Goal: Task Accomplishment & Management: Manage account settings

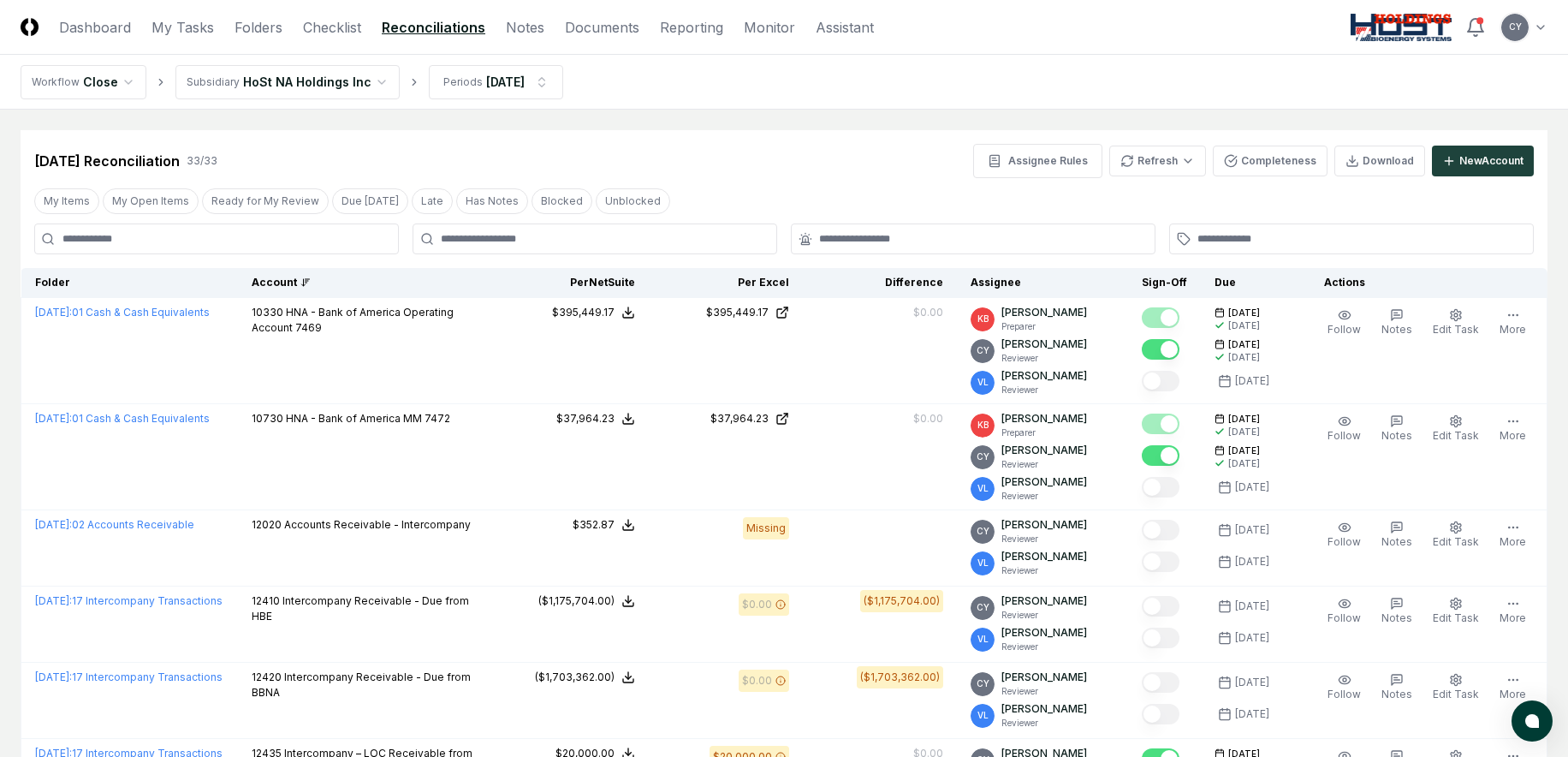
click at [298, 285] on div "Account" at bounding box center [366, 282] width 230 height 16
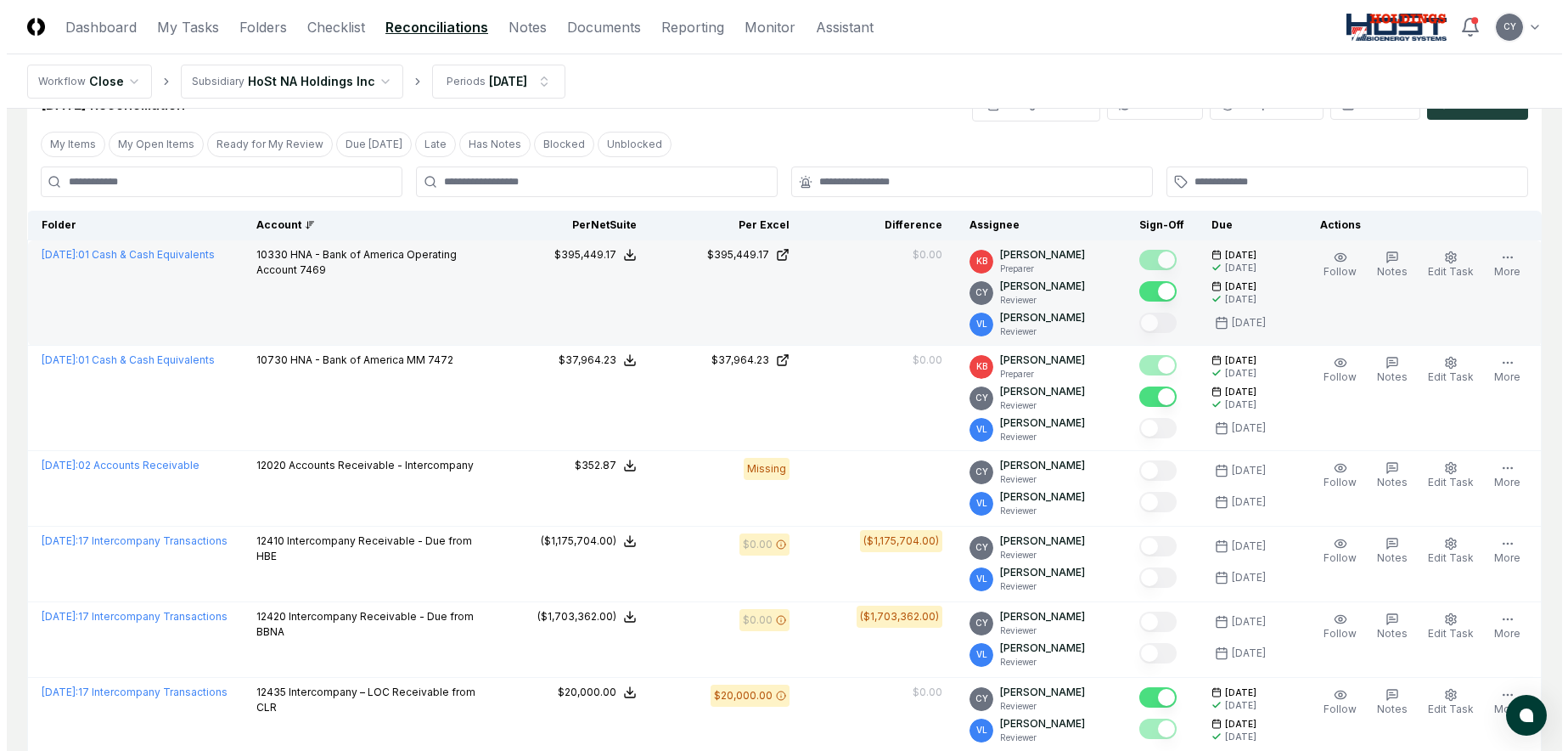
scroll to position [85, 0]
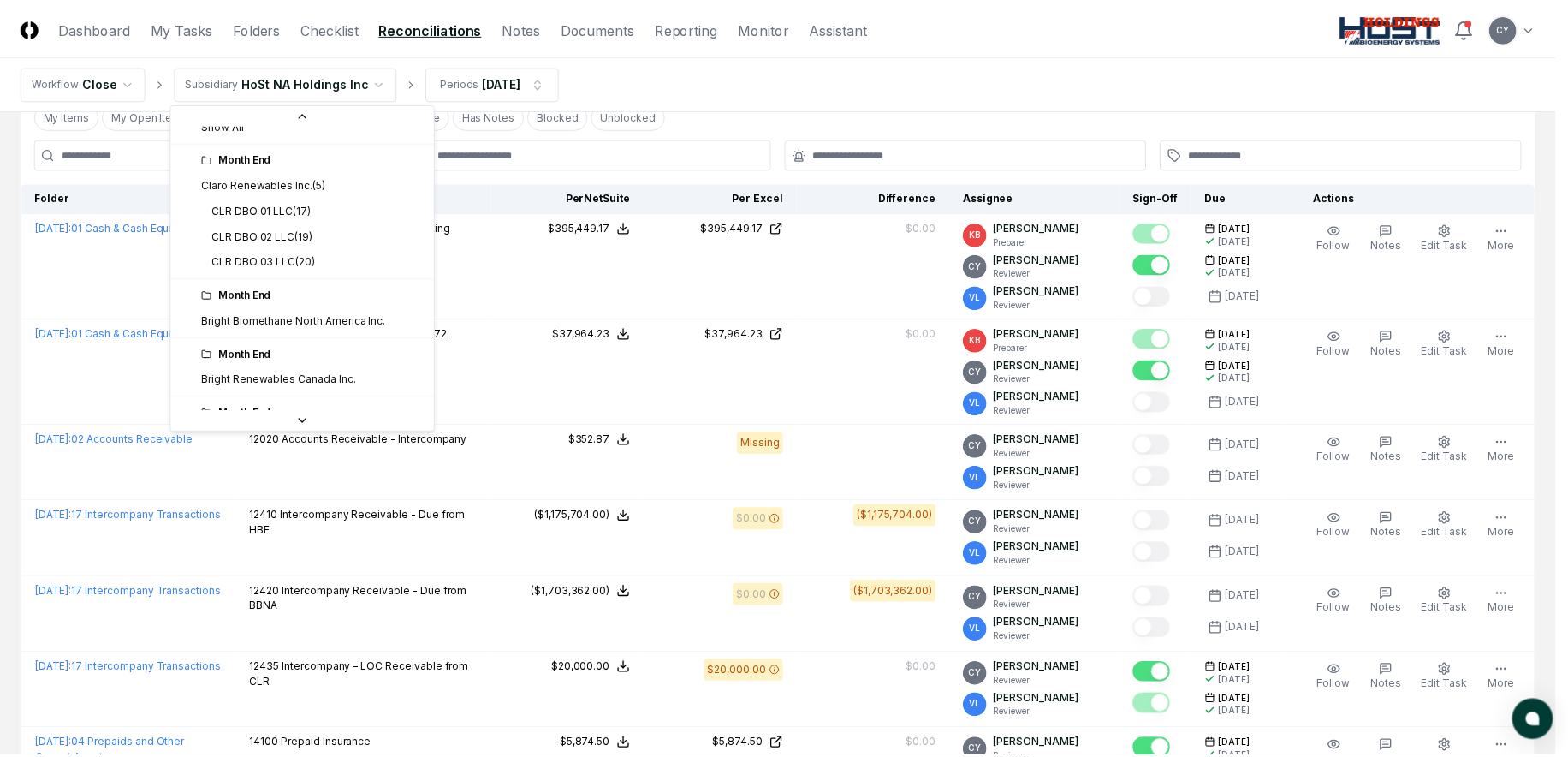
scroll to position [0, 0]
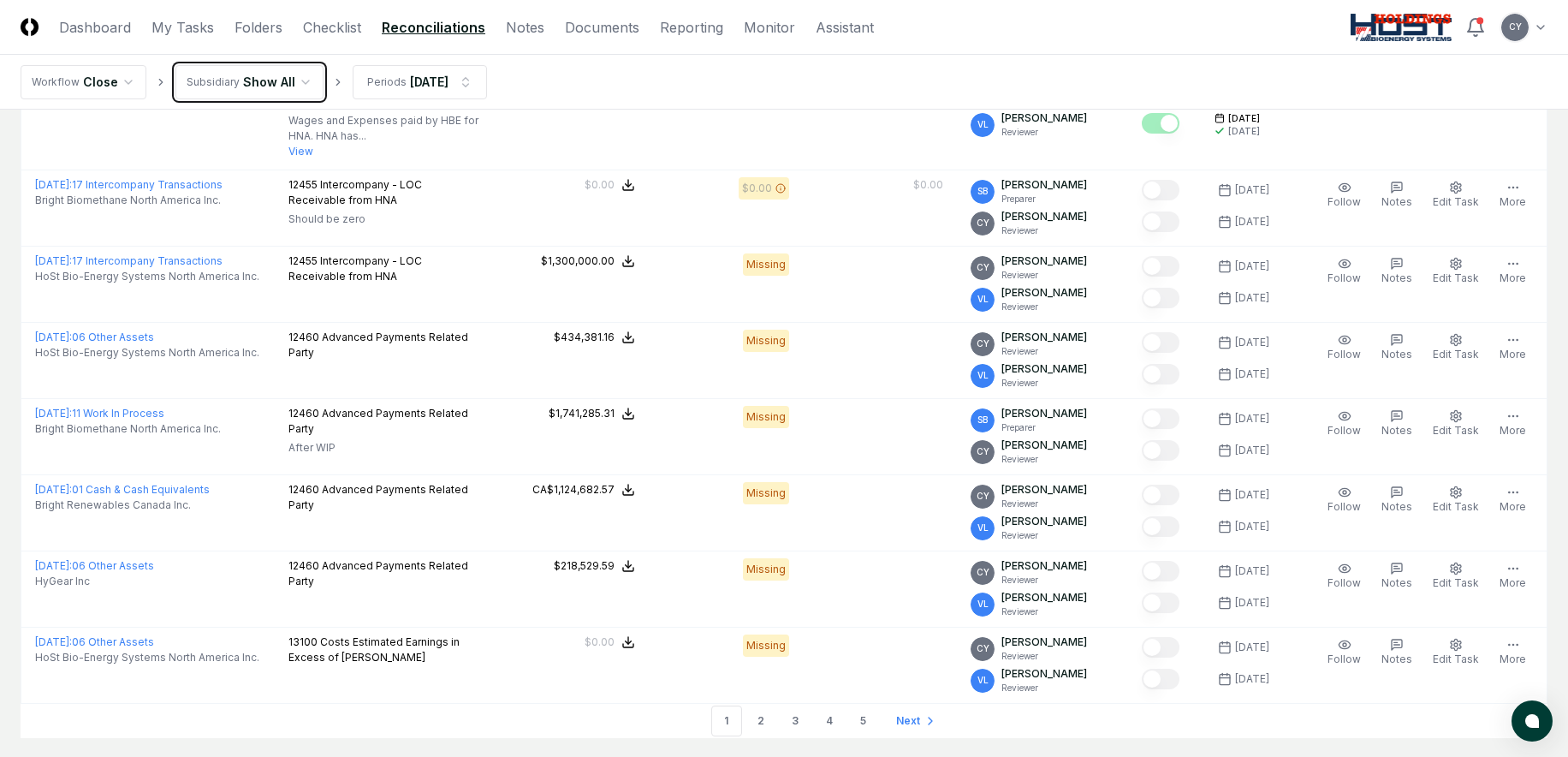
scroll to position [3957, 0]
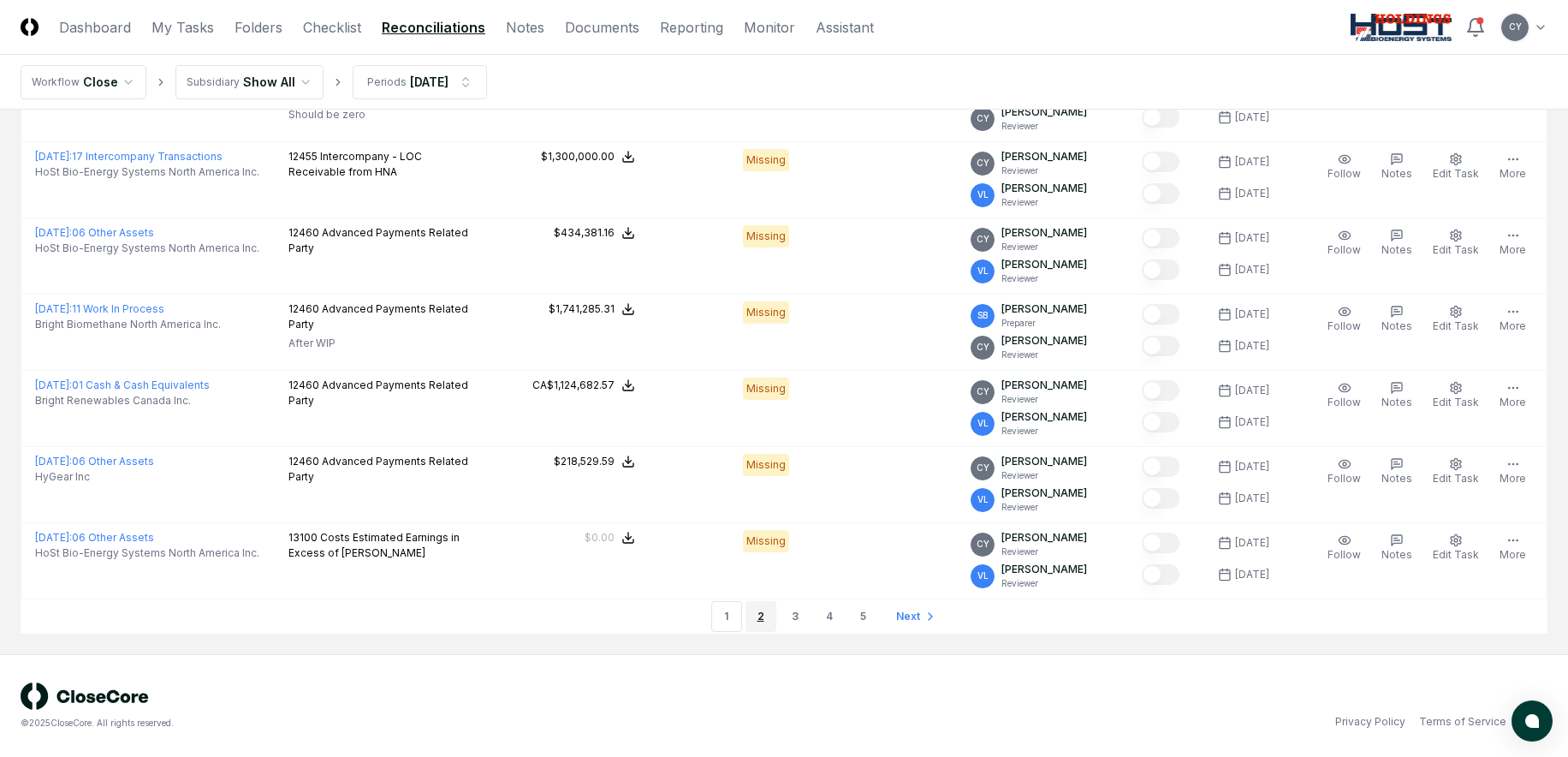
click at [757, 616] on link "2" at bounding box center [761, 616] width 31 height 31
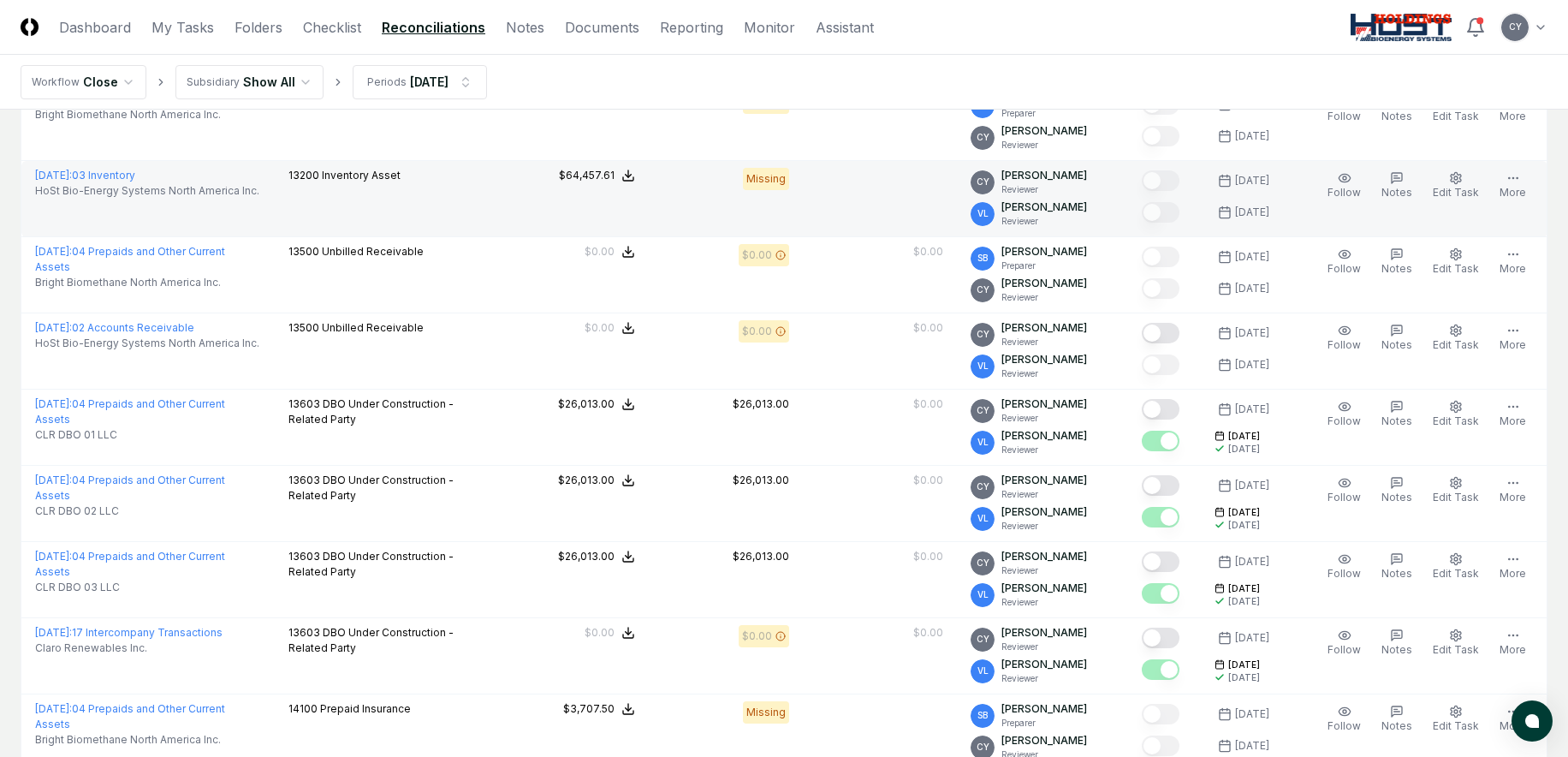
scroll to position [342, 0]
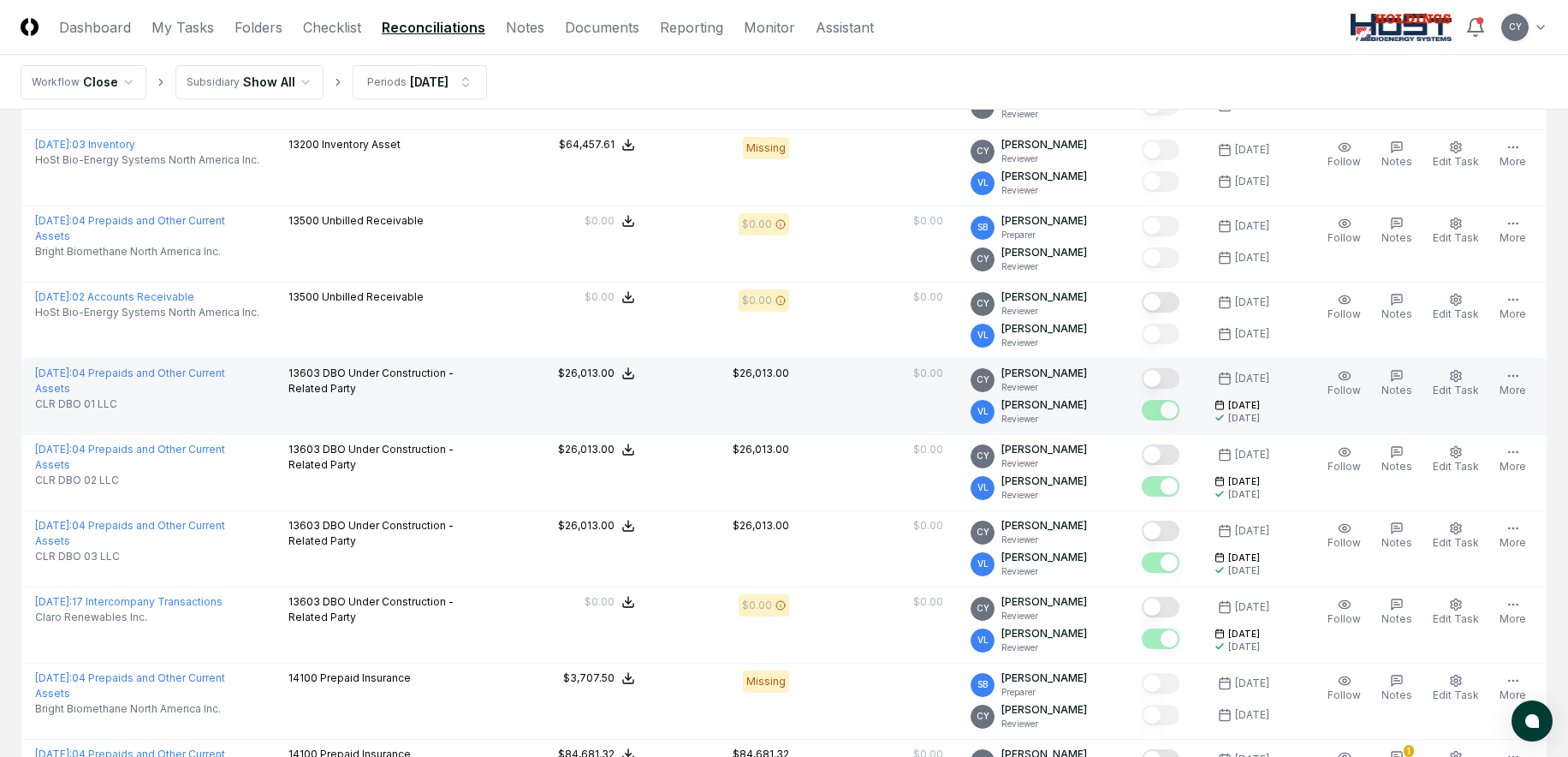
click at [1180, 380] on button "Mark complete" at bounding box center [1161, 378] width 38 height 20
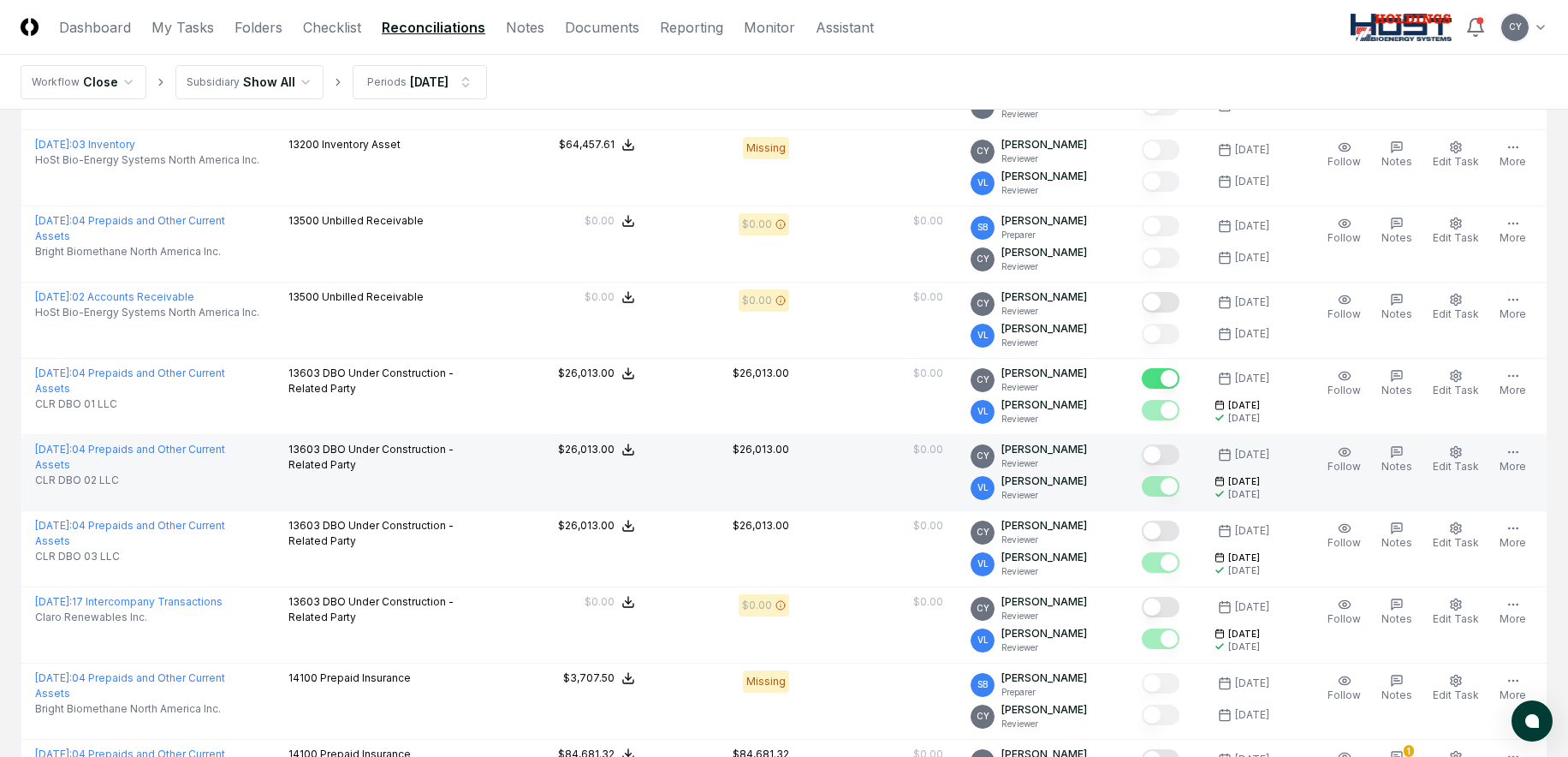
click at [1175, 447] on button "Mark complete" at bounding box center [1161, 455] width 38 height 20
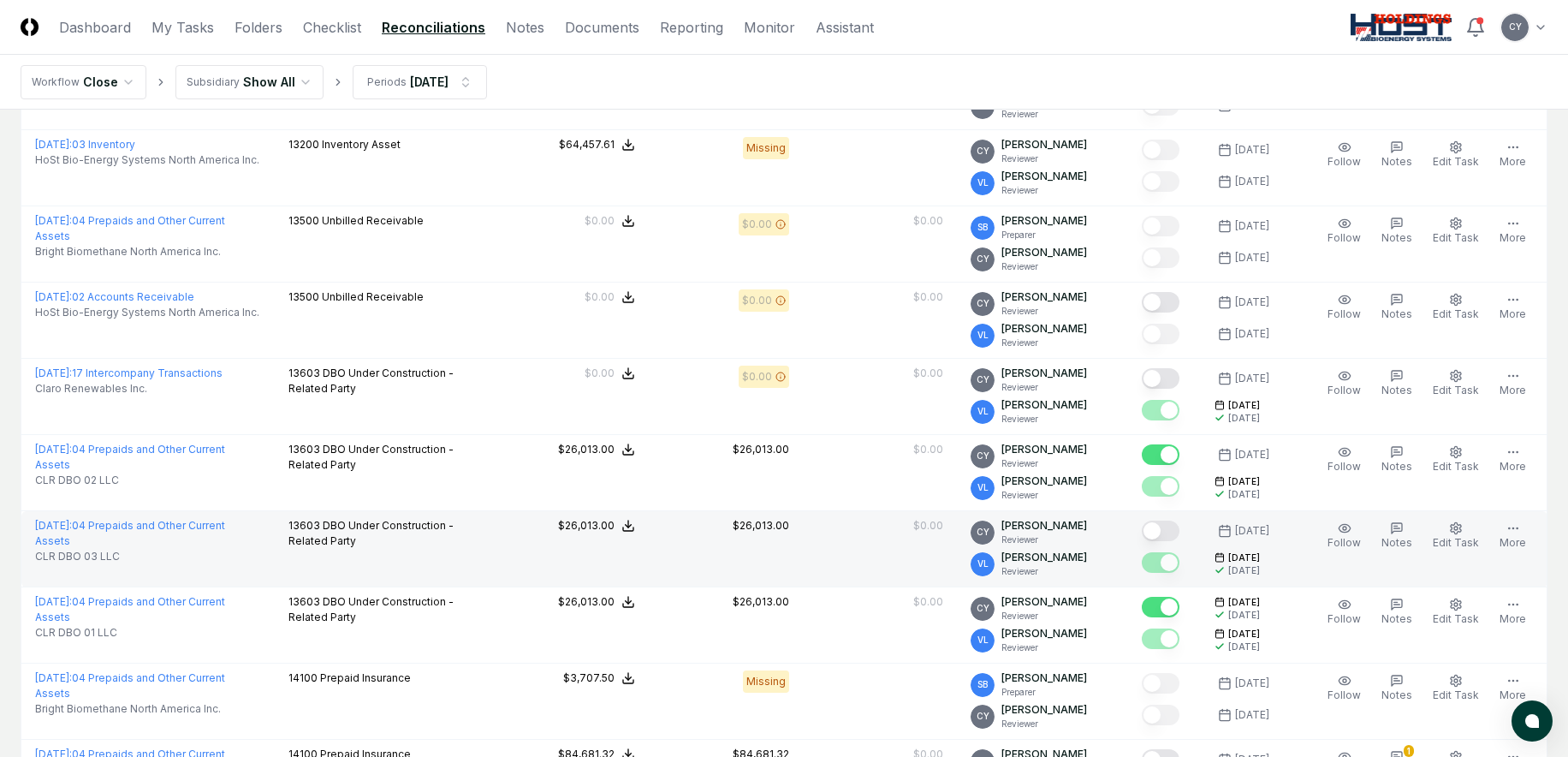
click at [1179, 526] on button "Mark complete" at bounding box center [1161, 531] width 38 height 20
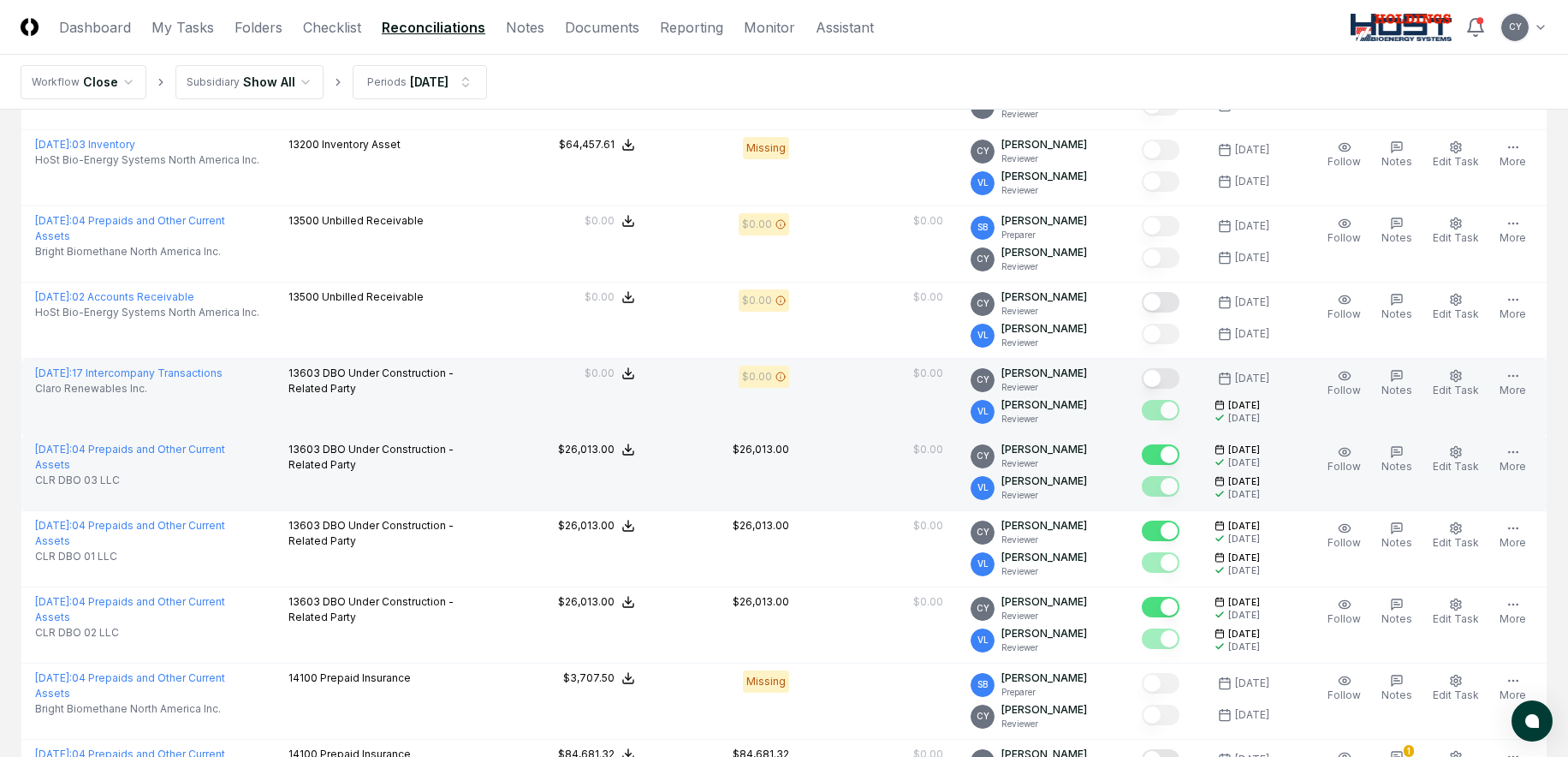
click at [1173, 376] on button "Mark complete" at bounding box center [1161, 378] width 38 height 20
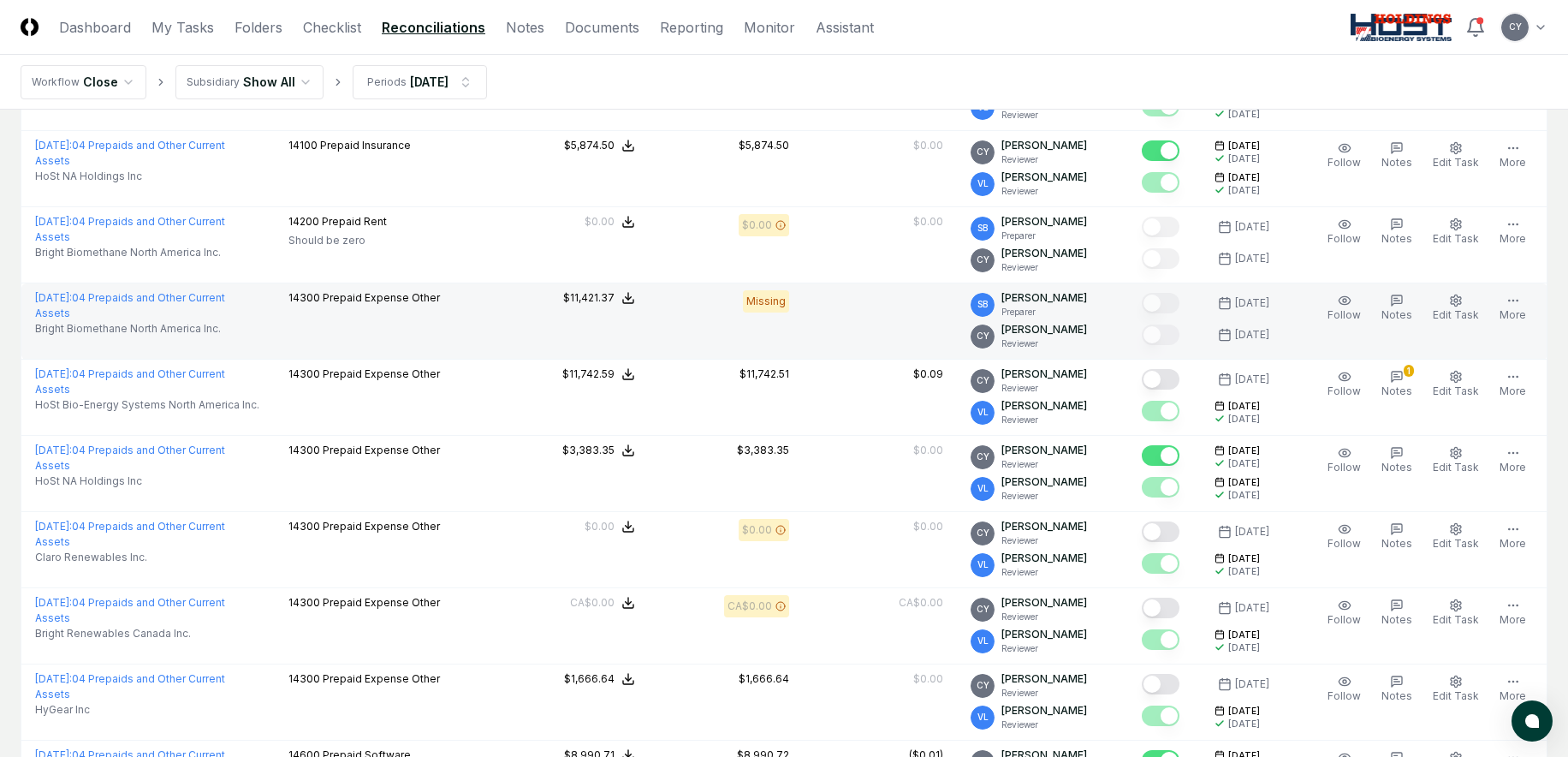
scroll to position [1113, 0]
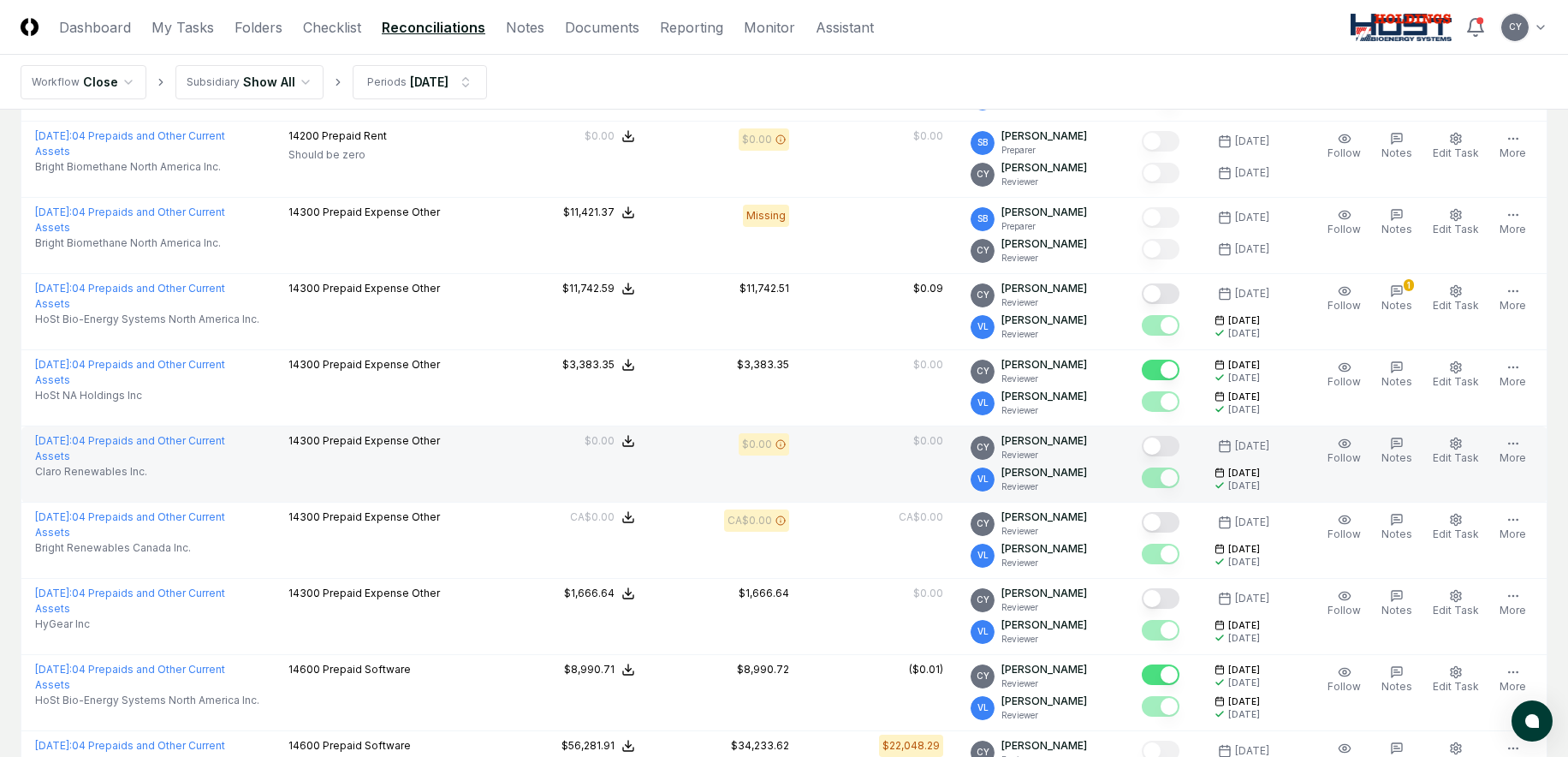
click at [1179, 445] on button "Mark complete" at bounding box center [1161, 446] width 38 height 20
click at [1180, 445] on button "Mark complete" at bounding box center [1161, 446] width 38 height 20
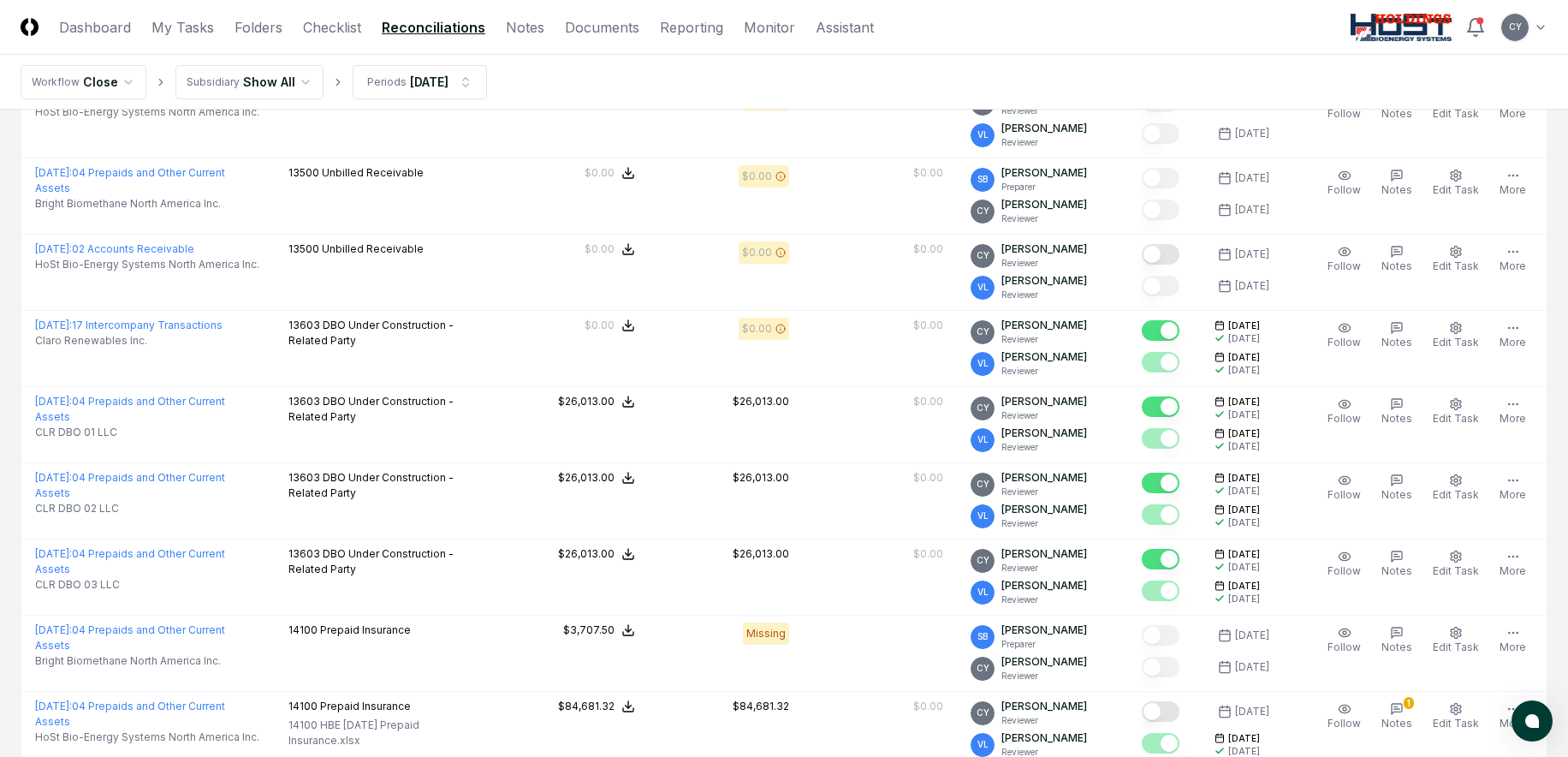
scroll to position [0, 0]
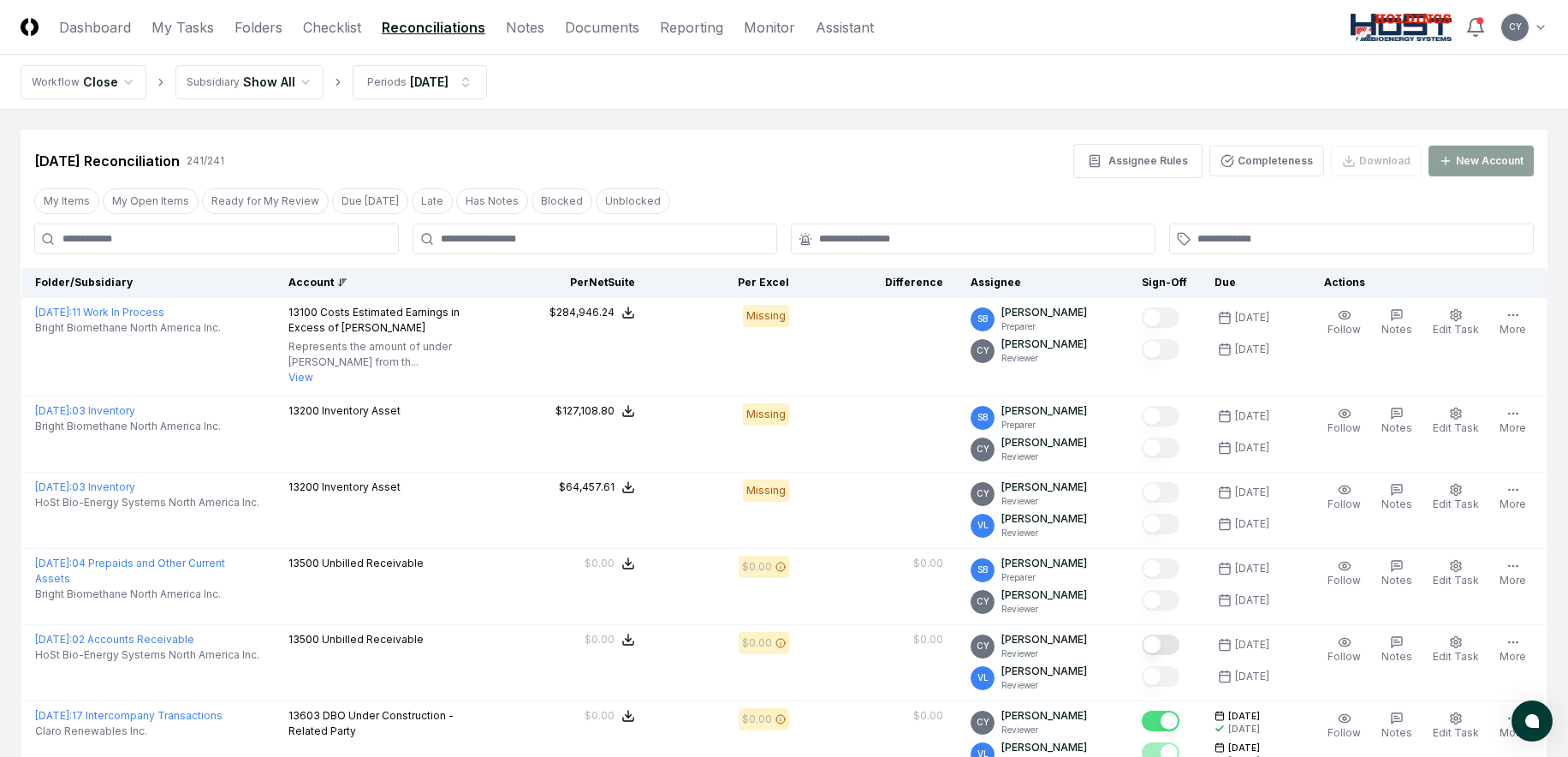
click at [829, 162] on div "[DATE] Reconciliation 241 / 241 Assignee Rules Completeness Download New Account" at bounding box center [784, 161] width 1500 height 34
click at [834, 67] on nav "Workflow Close Subsidiary Show All Periods [DATE]" at bounding box center [784, 82] width 1568 height 55
click at [275, 203] on button "Ready for My Review" at bounding box center [265, 202] width 126 height 26
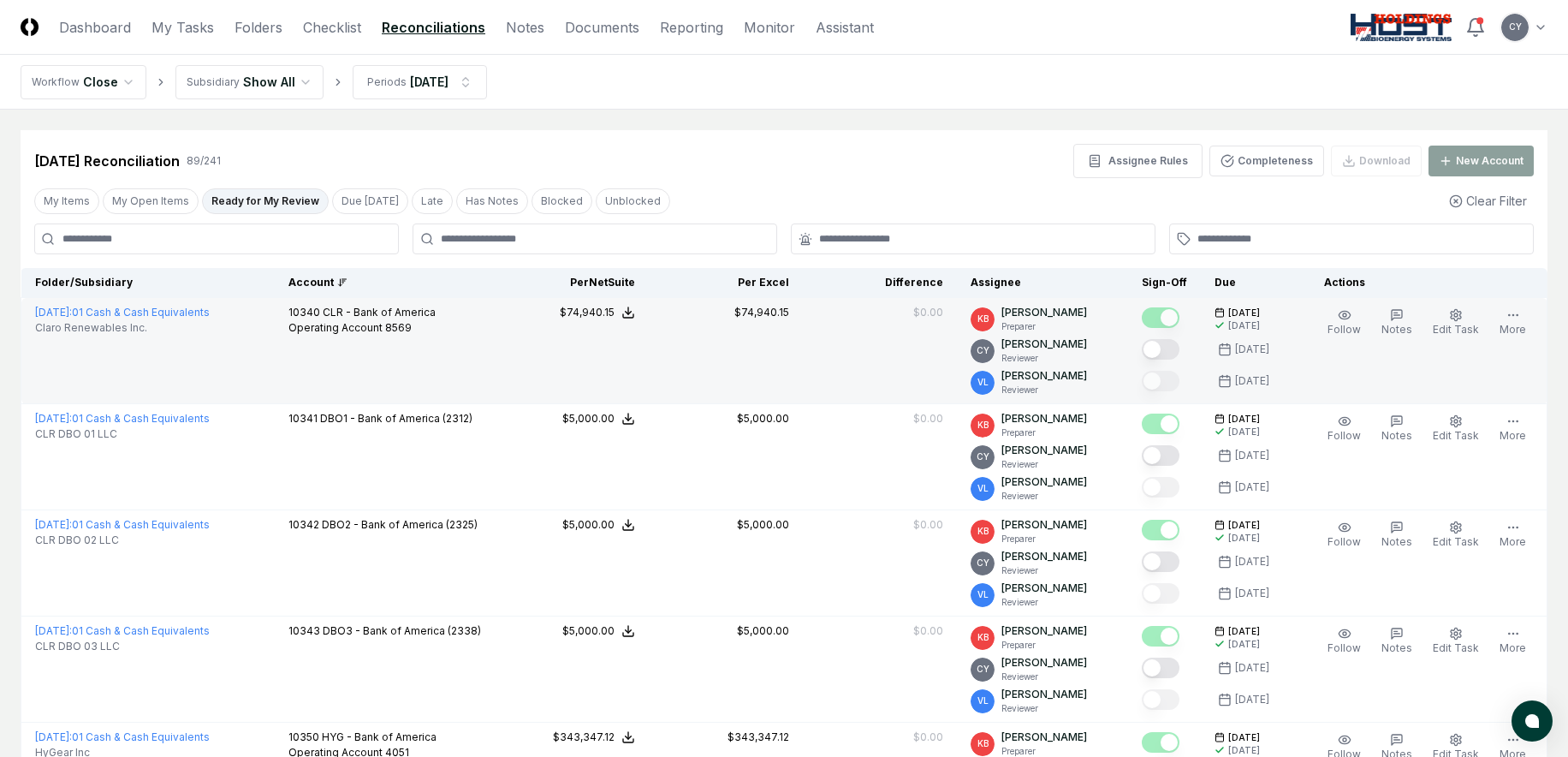
scroll to position [86, 0]
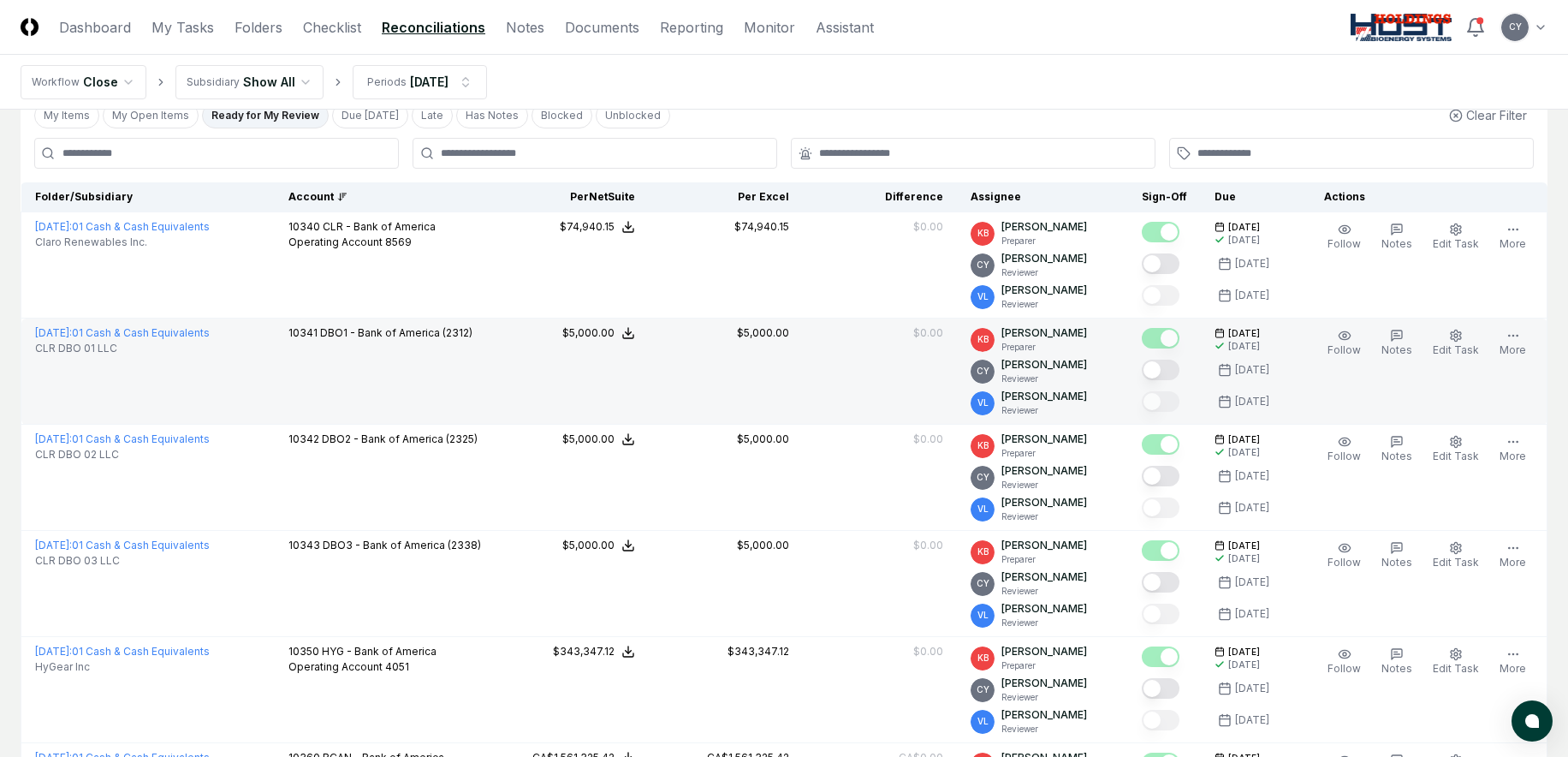
click at [1180, 369] on button "Mark complete" at bounding box center [1161, 370] width 38 height 20
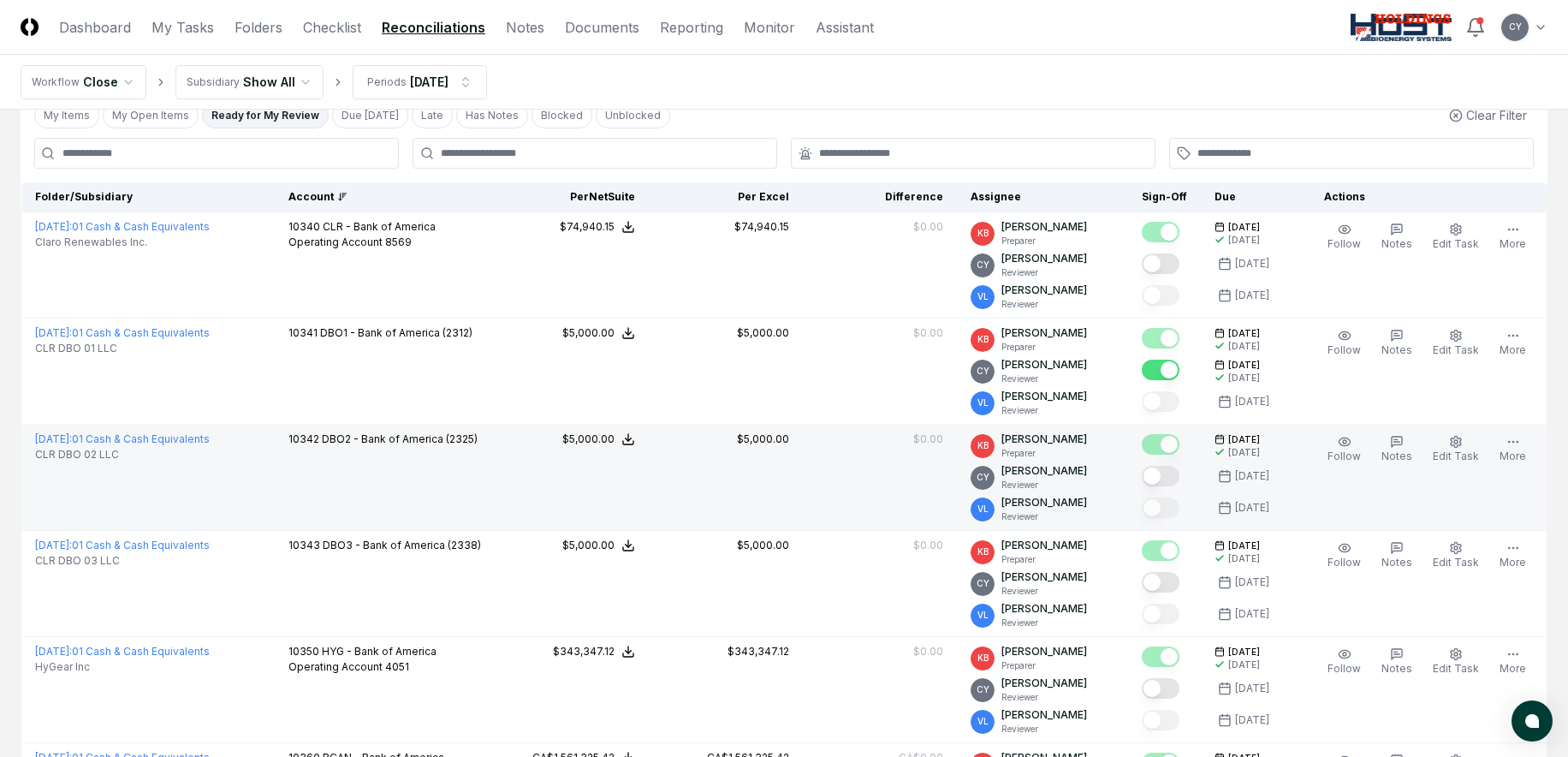
click at [1180, 475] on button "Mark complete" at bounding box center [1161, 476] width 38 height 20
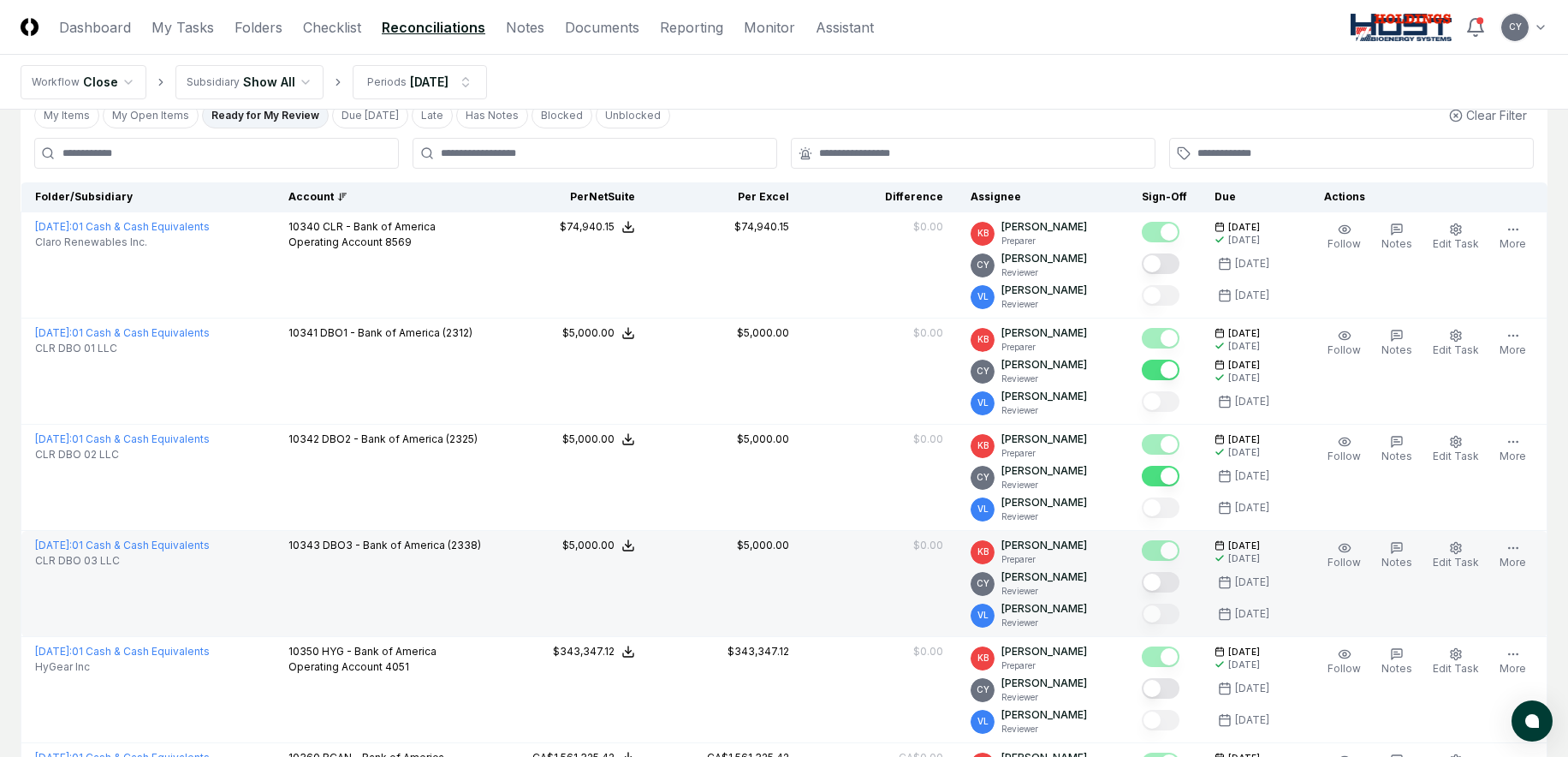
click at [1176, 581] on button "Mark complete" at bounding box center [1161, 582] width 38 height 20
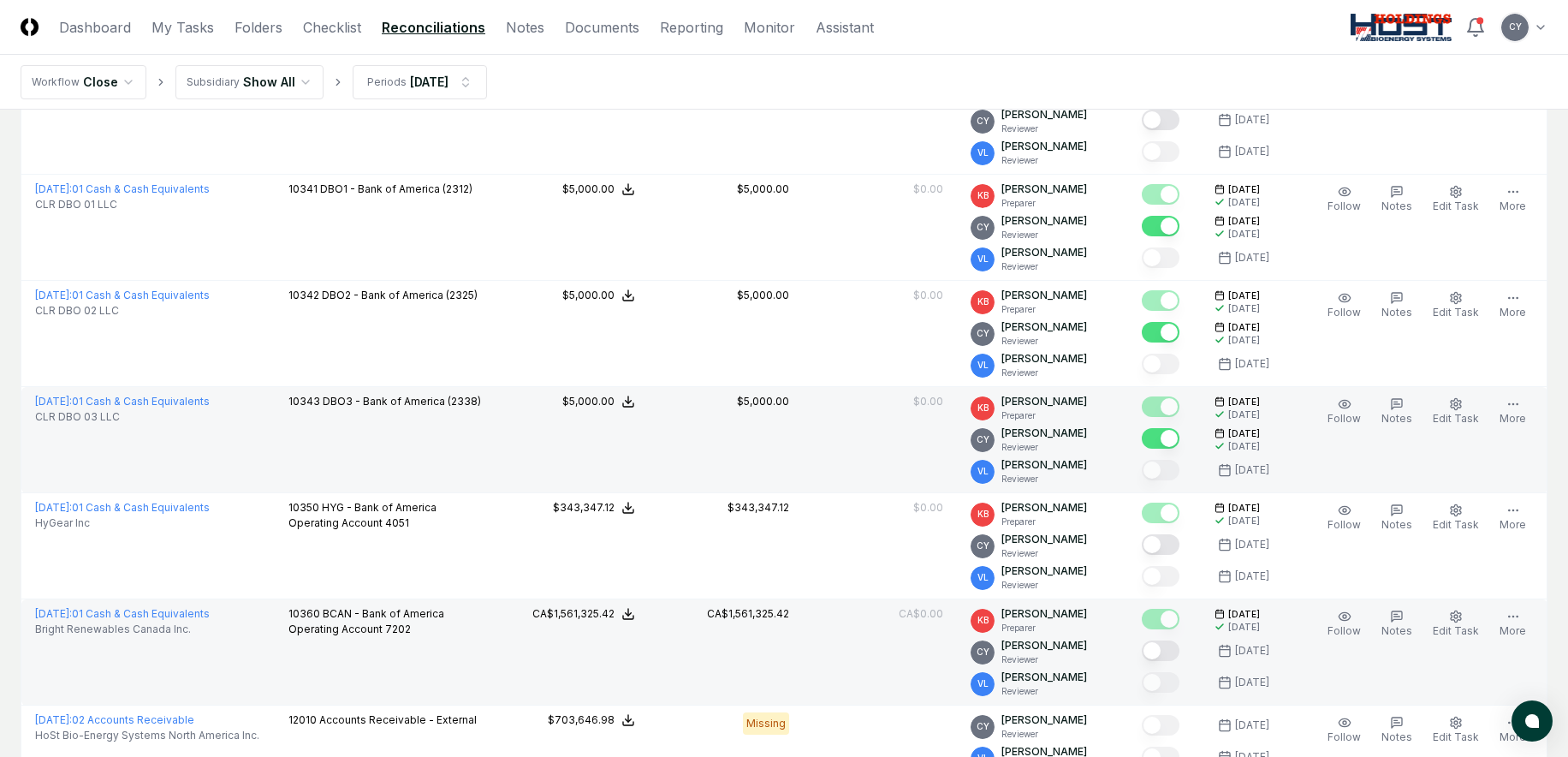
scroll to position [0, 0]
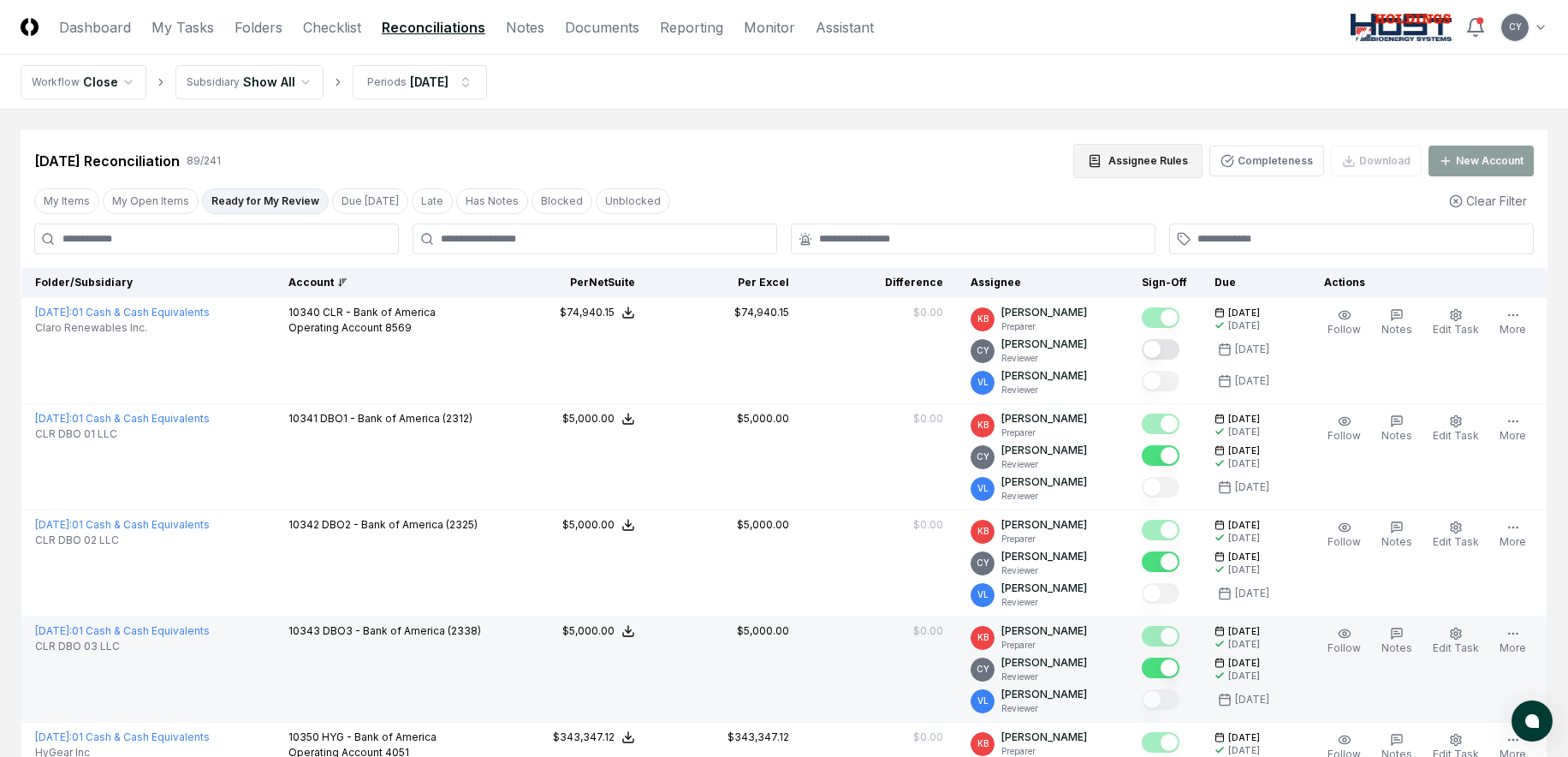
click at [1148, 162] on button "Assignee Rules" at bounding box center [1137, 161] width 129 height 34
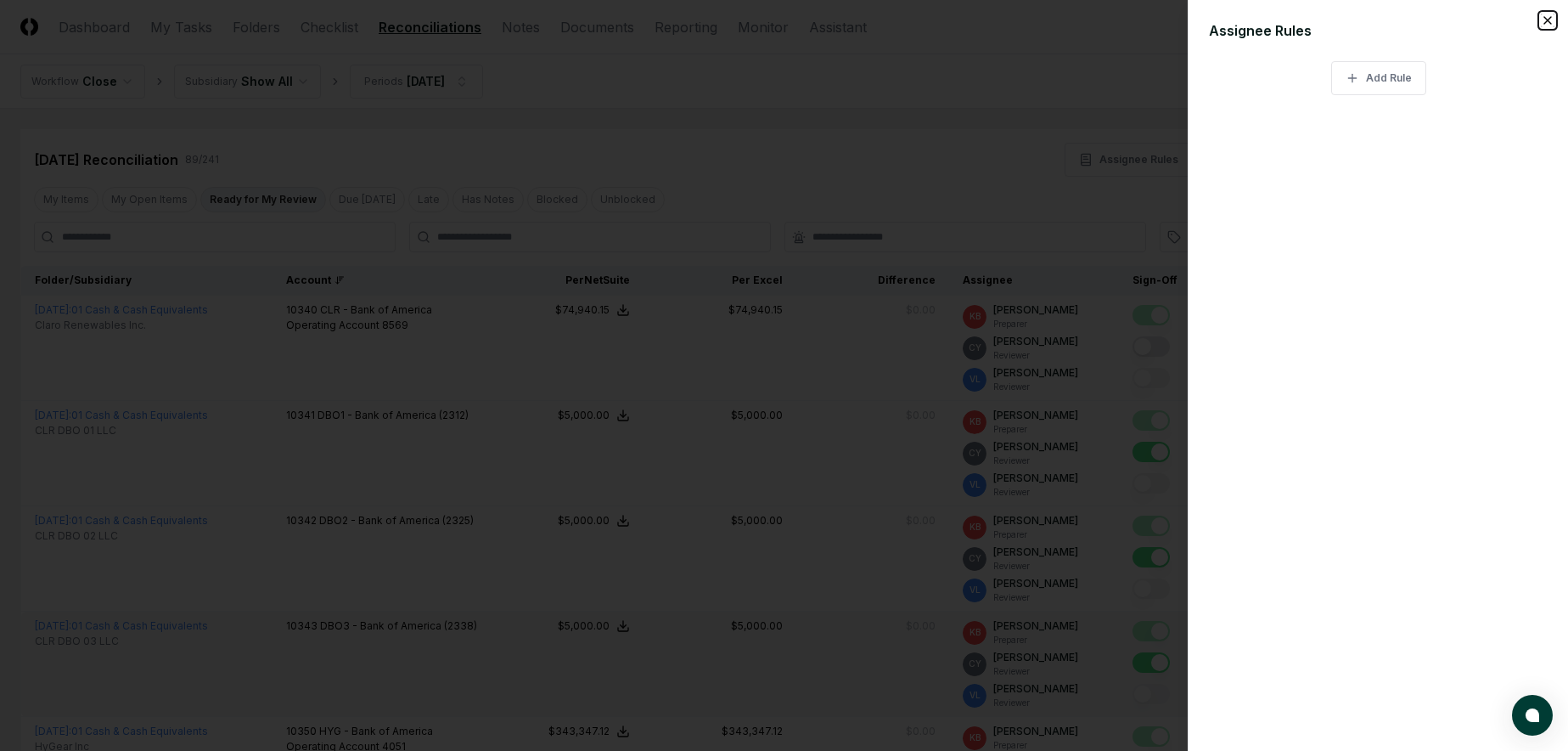
click at [1553, 21] on icon "button" at bounding box center [1548, 20] width 14 height 14
